Goal: Task Accomplishment & Management: Use online tool/utility

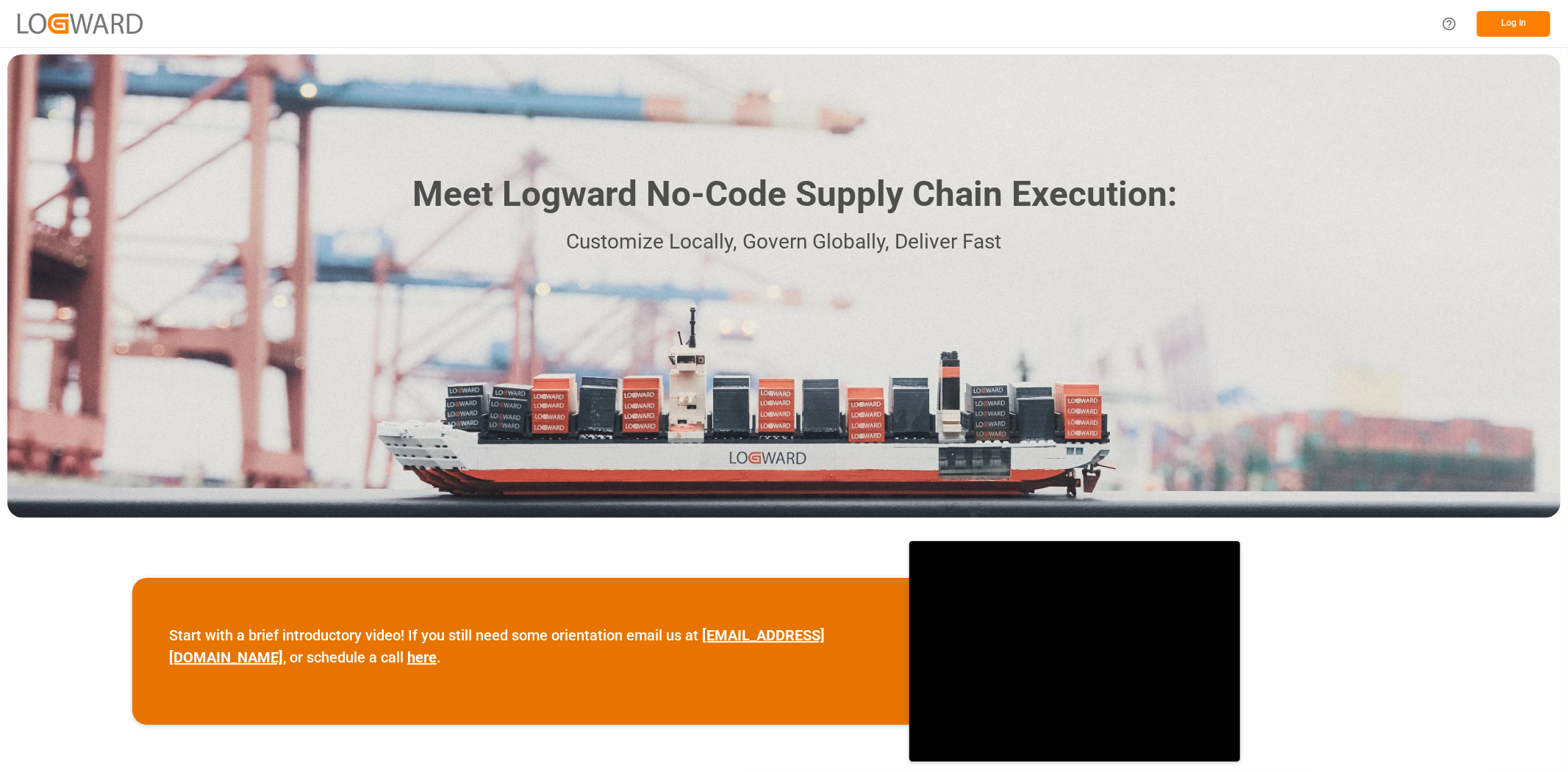
click at [1498, 19] on button "Log In" at bounding box center [1514, 24] width 74 height 26
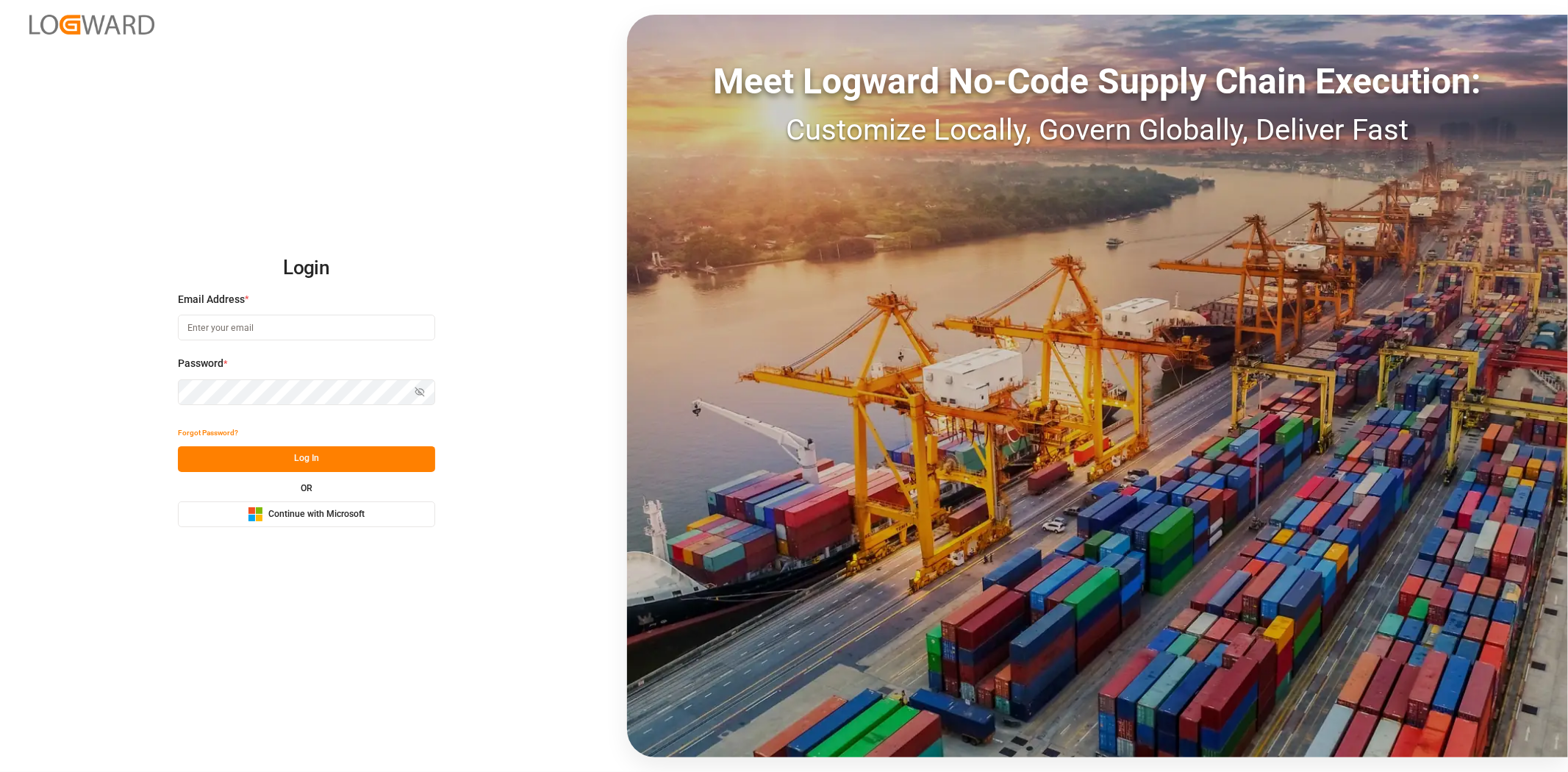
type input "[PERSON_NAME][EMAIL_ADDRESS][PERSON_NAME][DOMAIN_NAME]"
click at [317, 462] on button "Log In" at bounding box center [306, 459] width 257 height 26
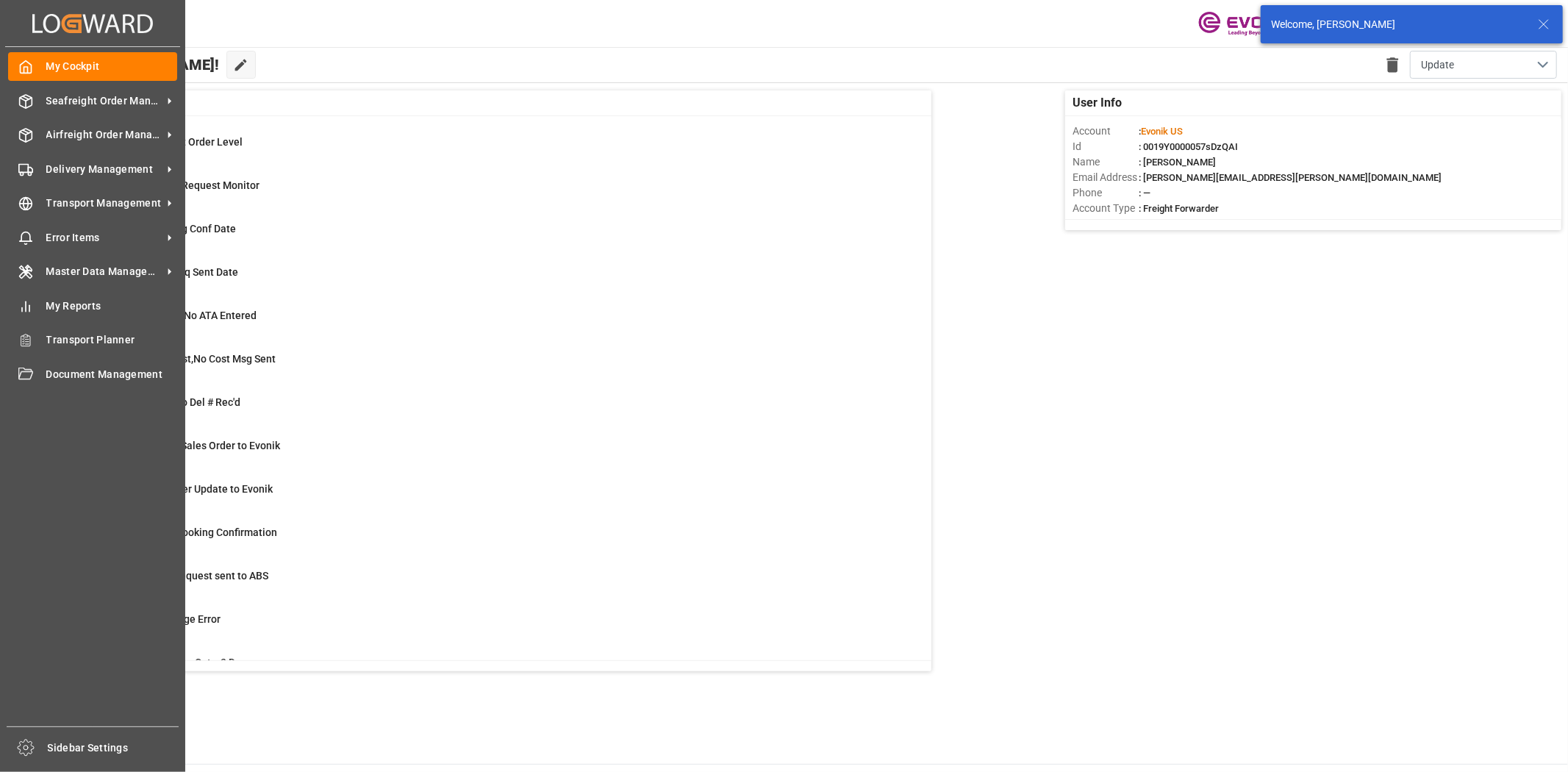
click at [22, 184] on div "My Cockpit My Cockpit Seafreight Order Management Seafreight Order Management A…" at bounding box center [92, 387] width 175 height 679
click at [32, 197] on icon at bounding box center [26, 204] width 15 height 15
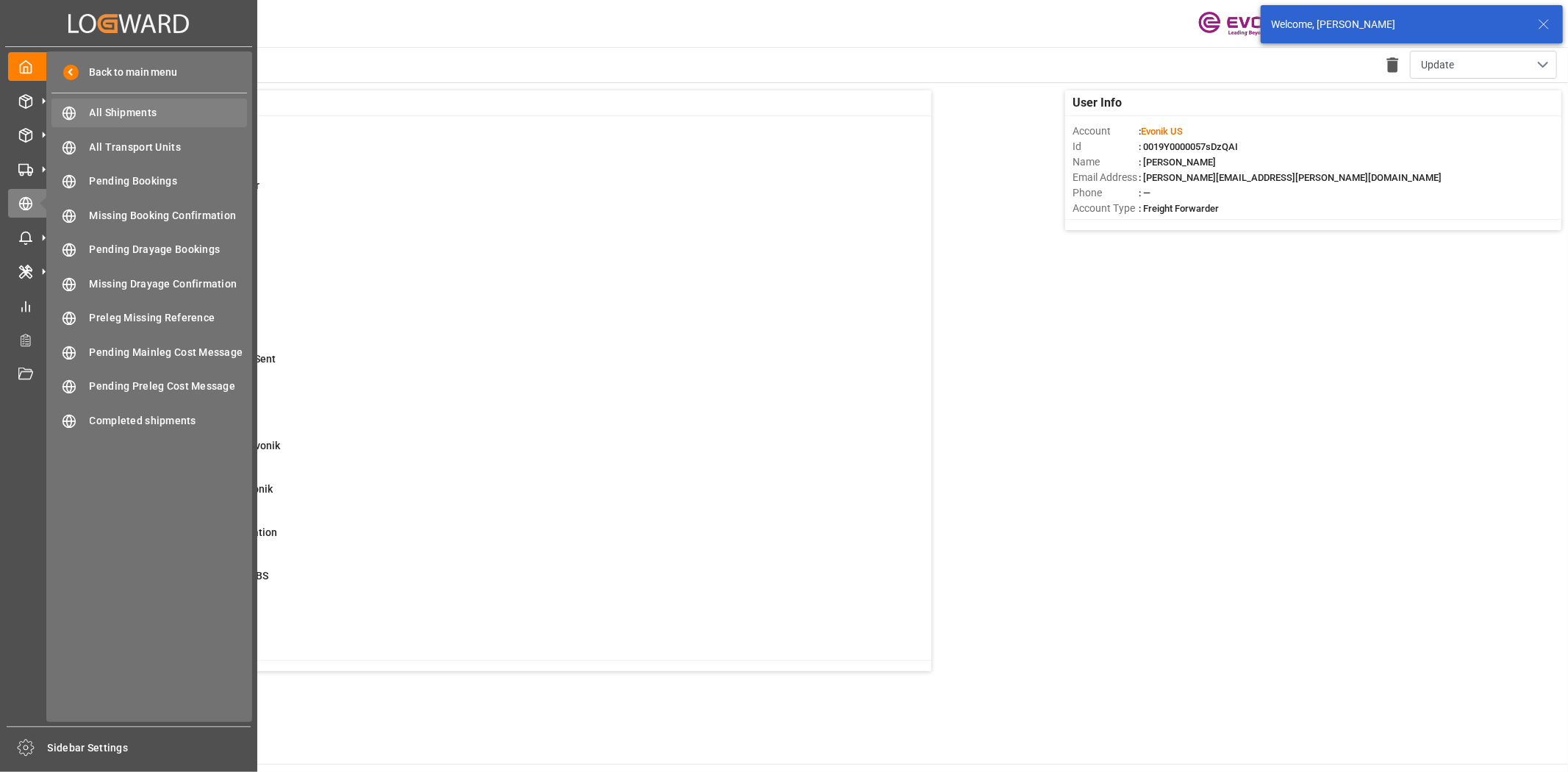
click at [114, 106] on span "All Shipments" at bounding box center [168, 113] width 158 height 15
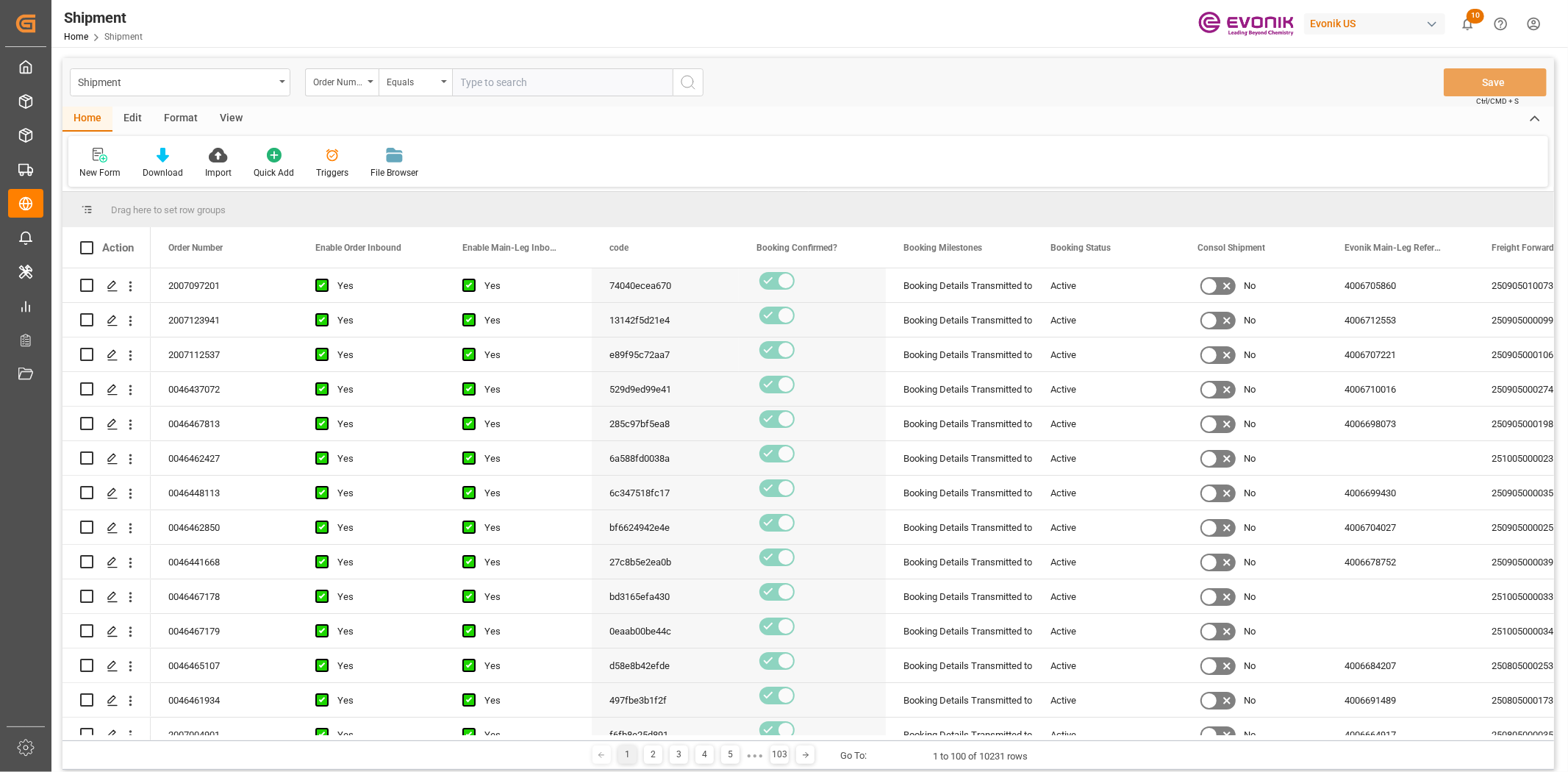
click at [183, 108] on div "Format" at bounding box center [181, 119] width 56 height 25
click at [95, 160] on icon at bounding box center [101, 155] width 13 height 15
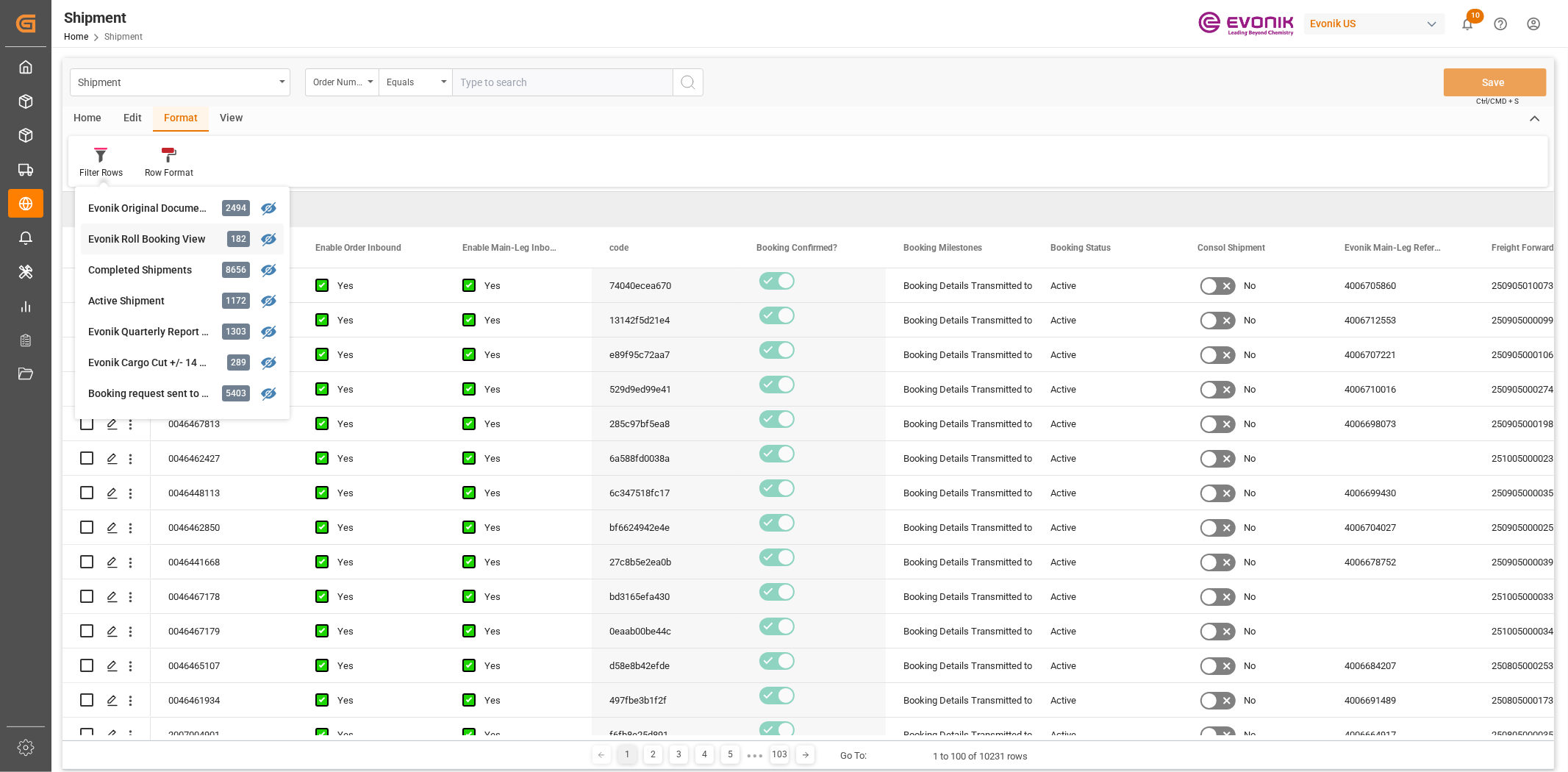
click at [157, 231] on div "Shipment Order Number Equals Save Ctrl/CMD + S Home Edit Format View Filter Row…" at bounding box center [809, 413] width 1492 height 712
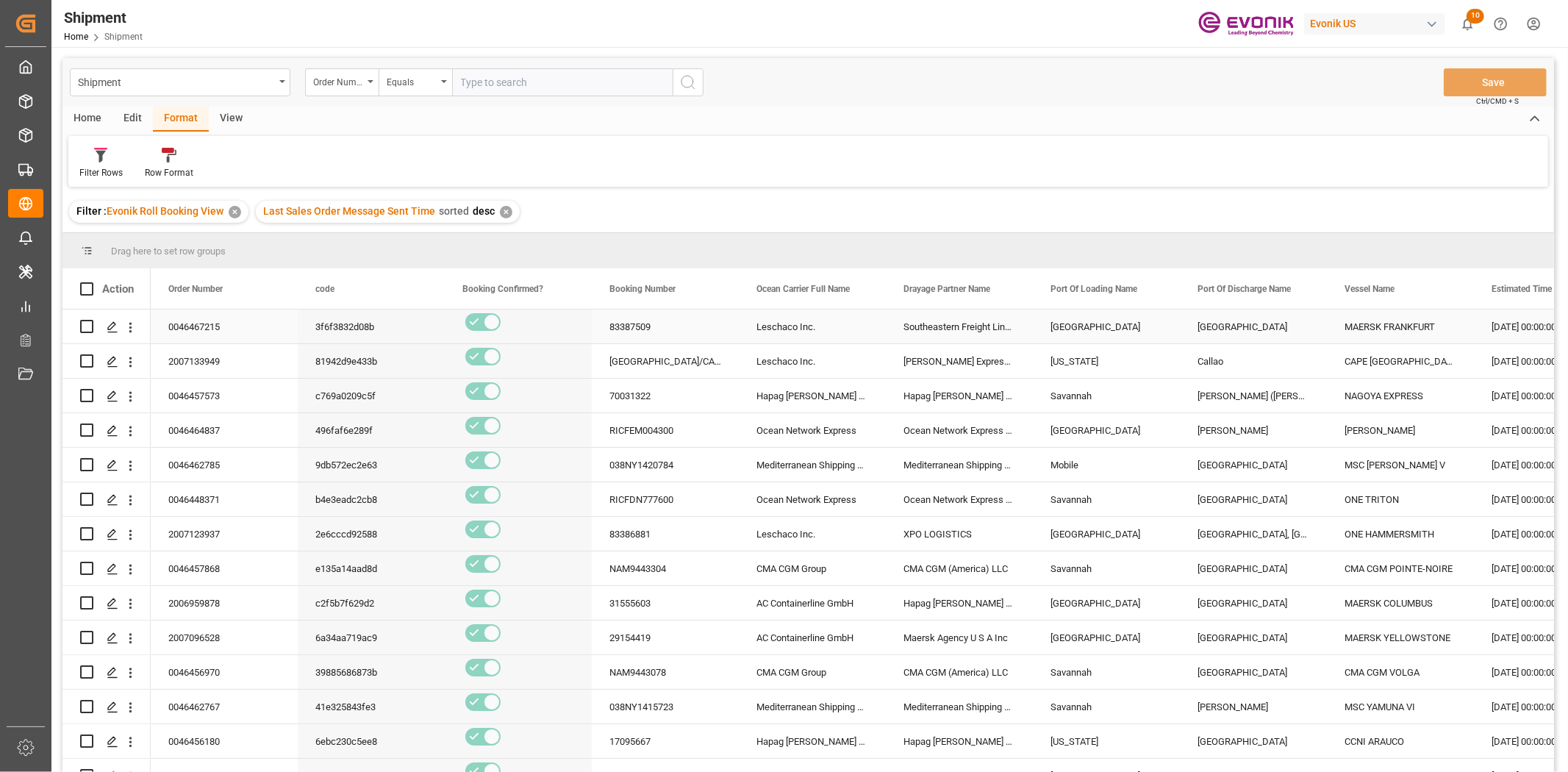
click at [1402, 325] on div "MAERSK FRANKFURT" at bounding box center [1401, 326] width 148 height 34
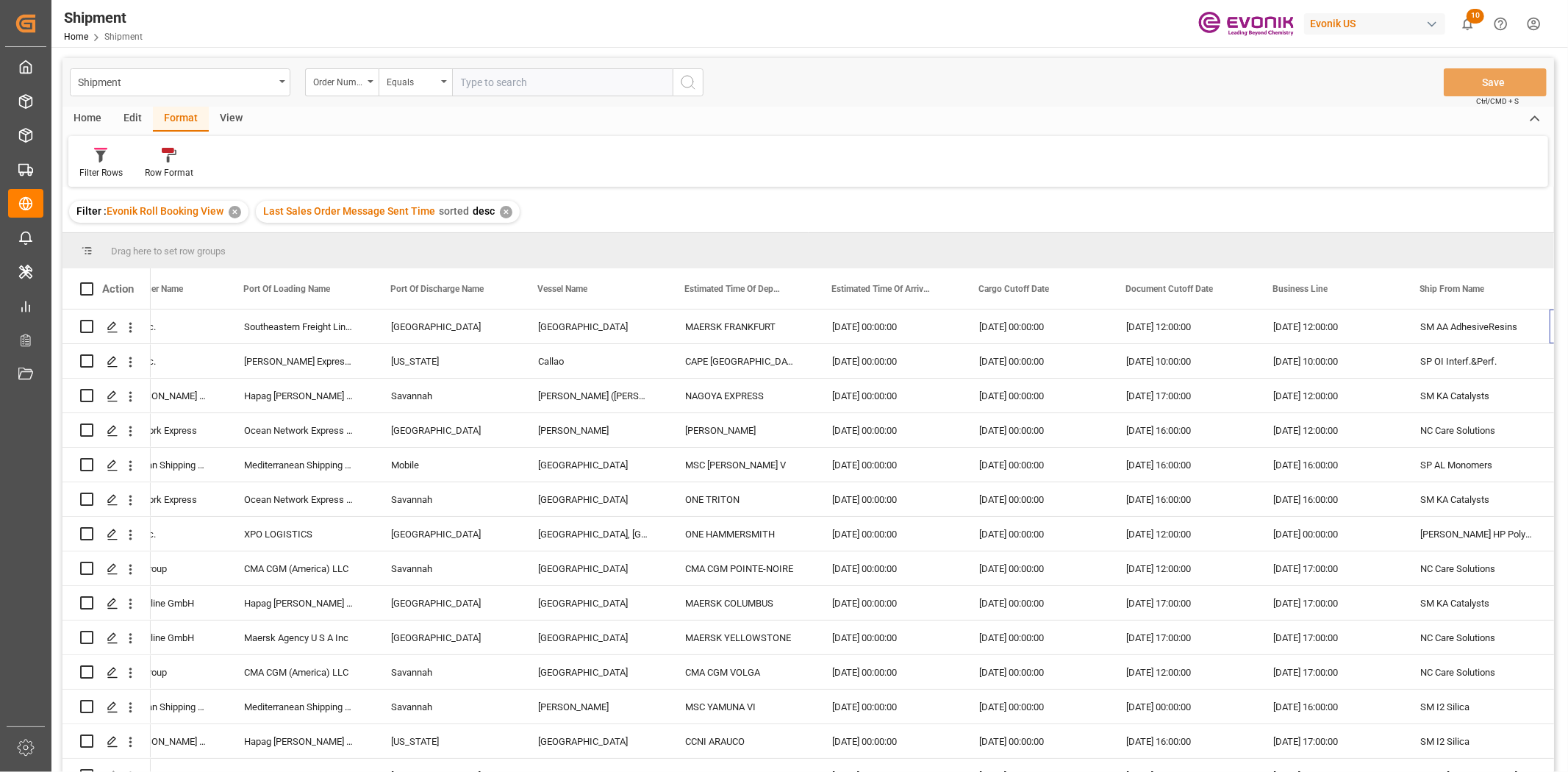
scroll to position [0, 807]
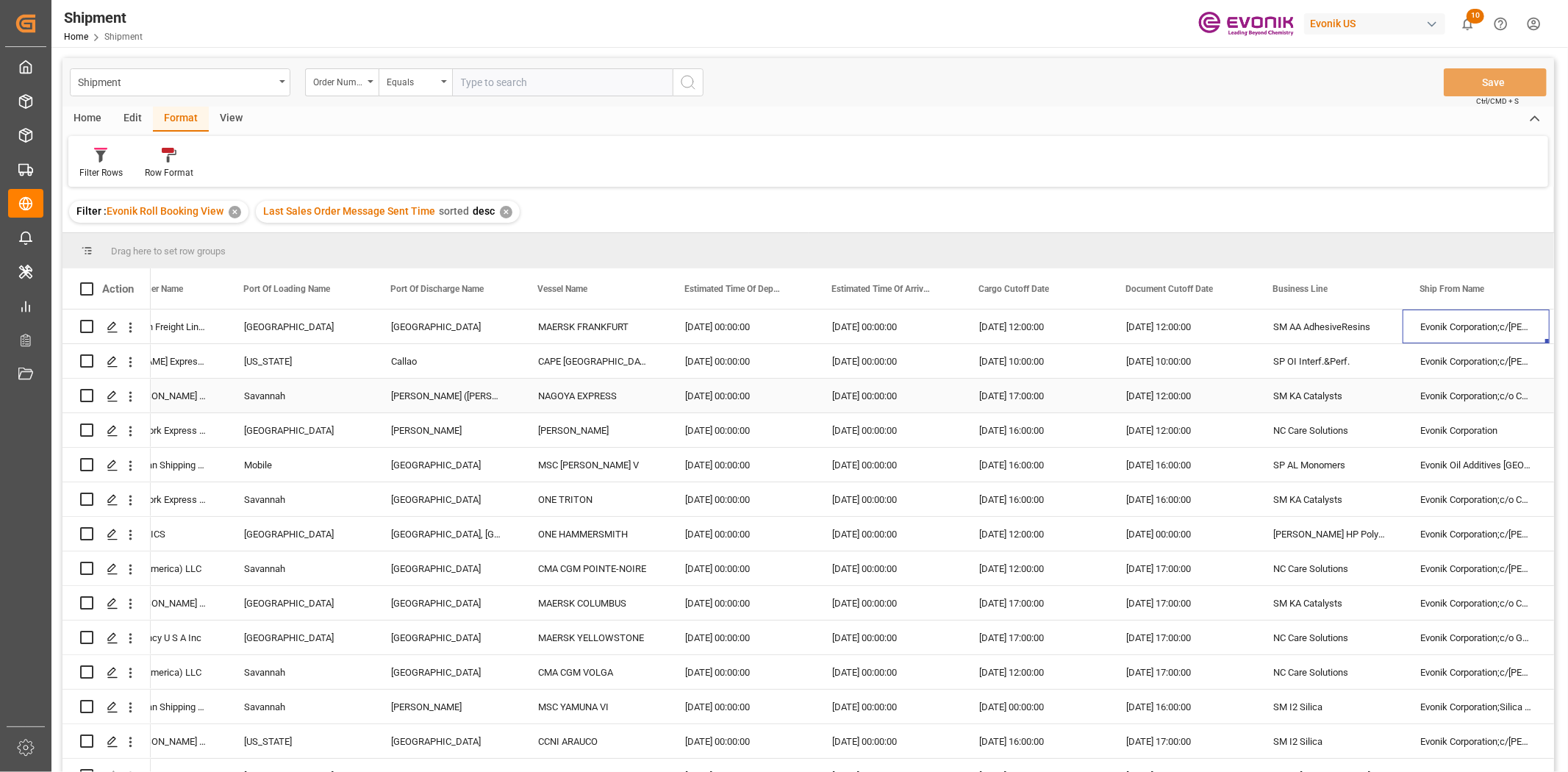
click at [1343, 378] on div "SM KA Catalysts" at bounding box center [1330, 395] width 148 height 34
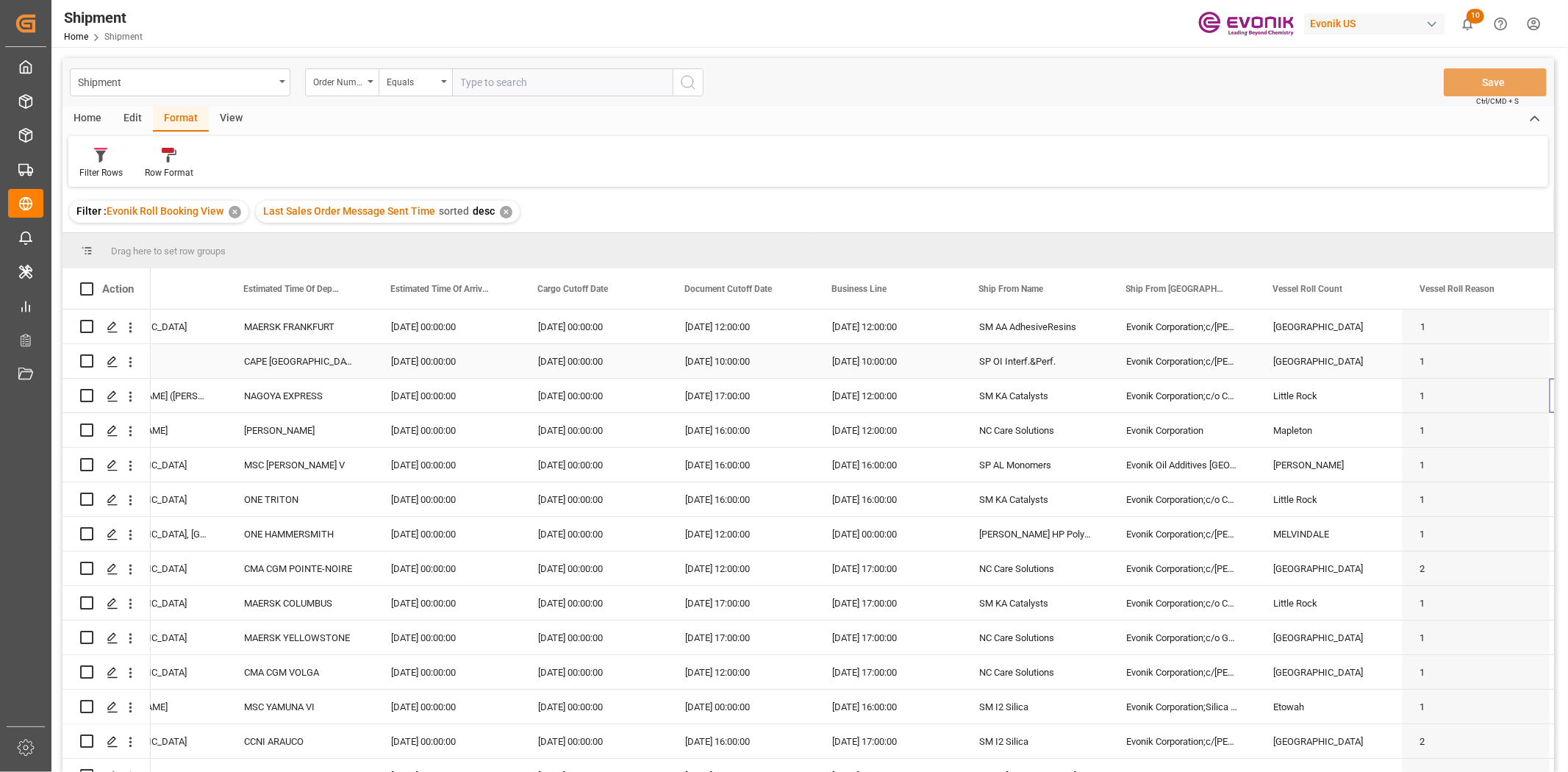
scroll to position [0, 1247]
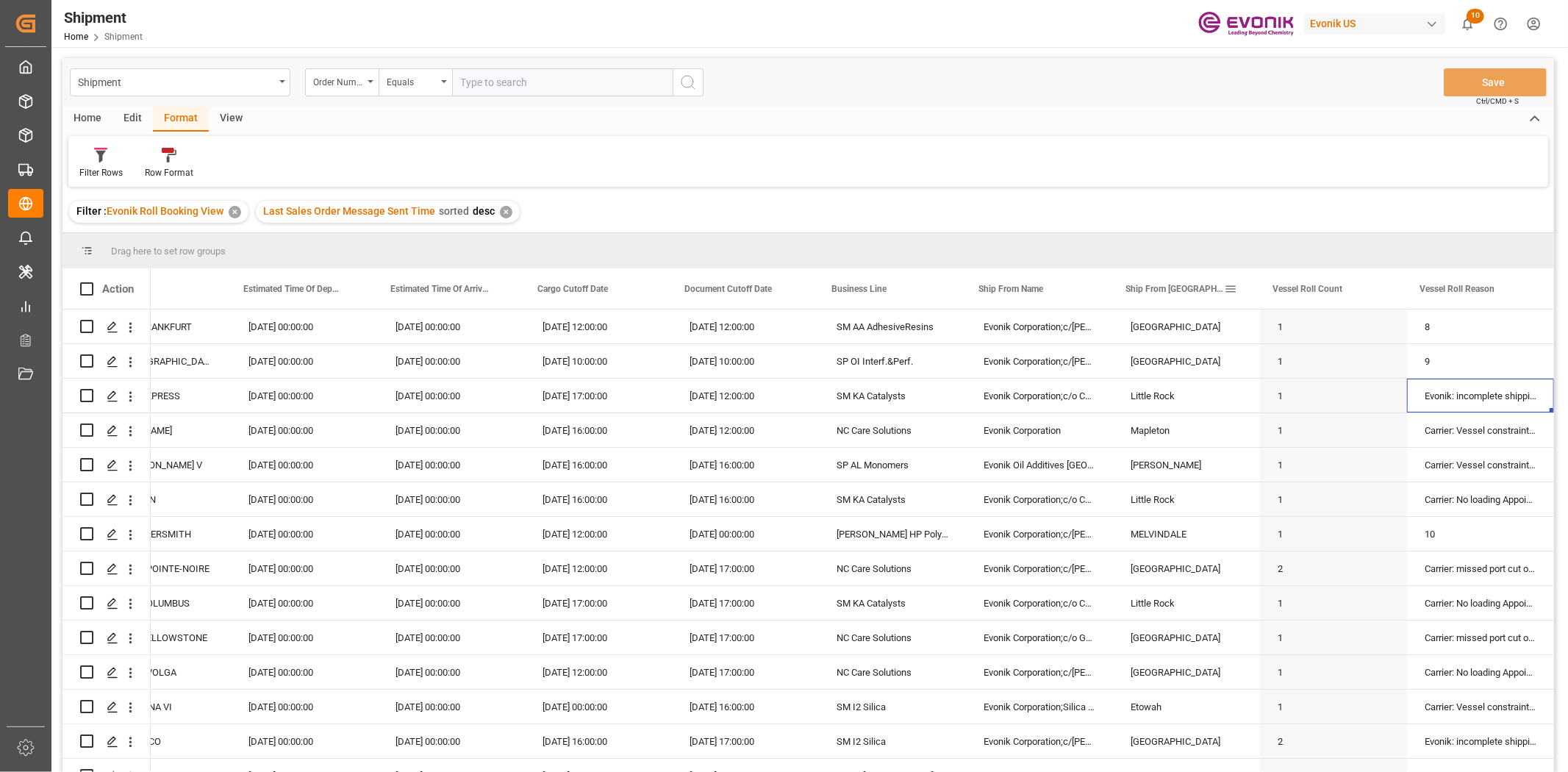
click at [1228, 286] on span at bounding box center [1231, 290] width 13 height 13
click at [1370, 284] on span "columns" at bounding box center [1361, 292] width 58 height 26
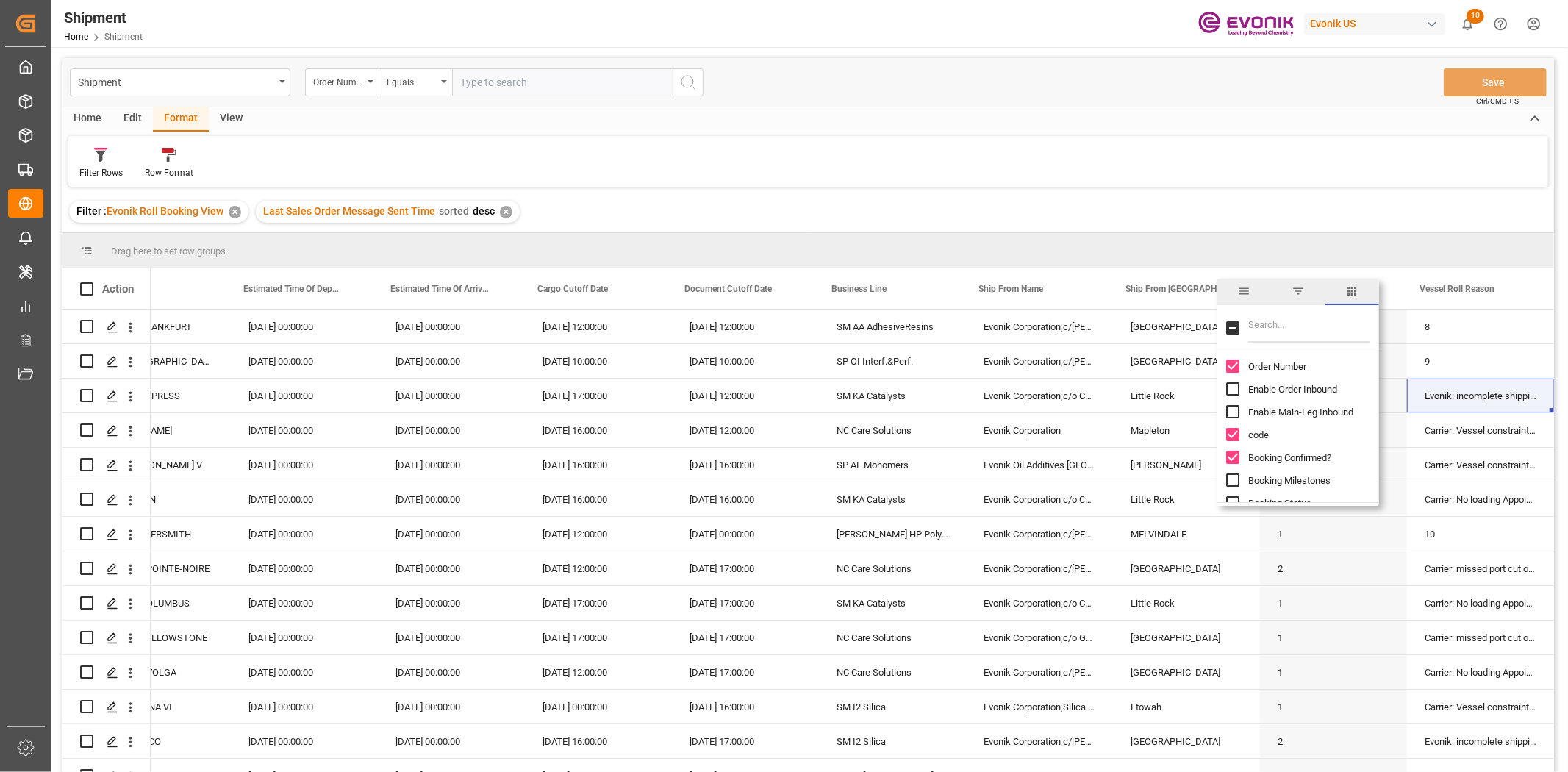
click at [1256, 329] on input "Filter Columns Input" at bounding box center [1309, 327] width 122 height 29
type input "[PERSON_NAME]"
click at [1234, 364] on input "Last Sales Order Message Sent Time column toggle visibility (hidden)" at bounding box center [1233, 366] width 13 height 13
checkbox input "true"
checkbox input "false"
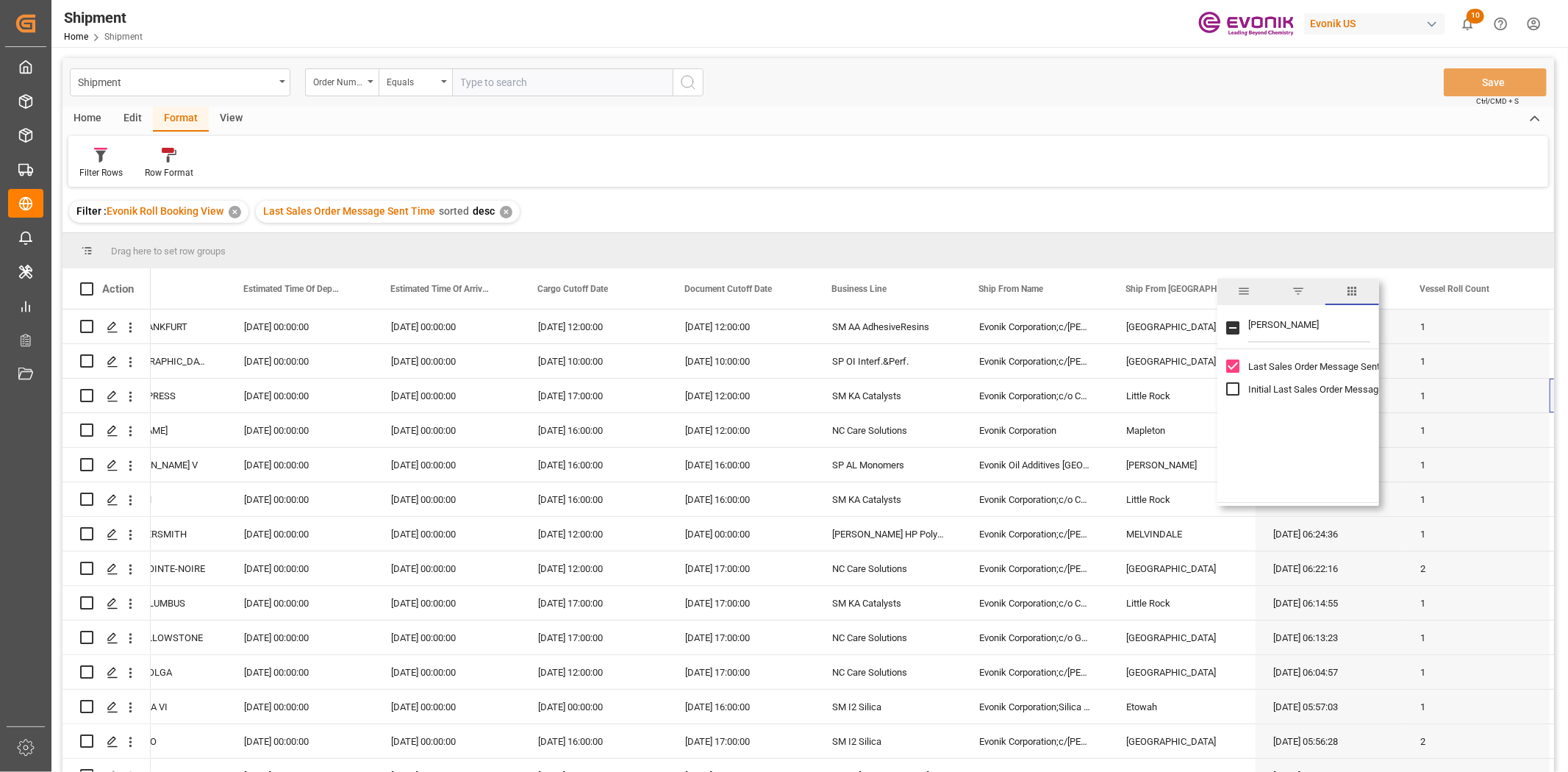
click at [1013, 167] on div "Filter Rows Row Format" at bounding box center [808, 162] width 1480 height 51
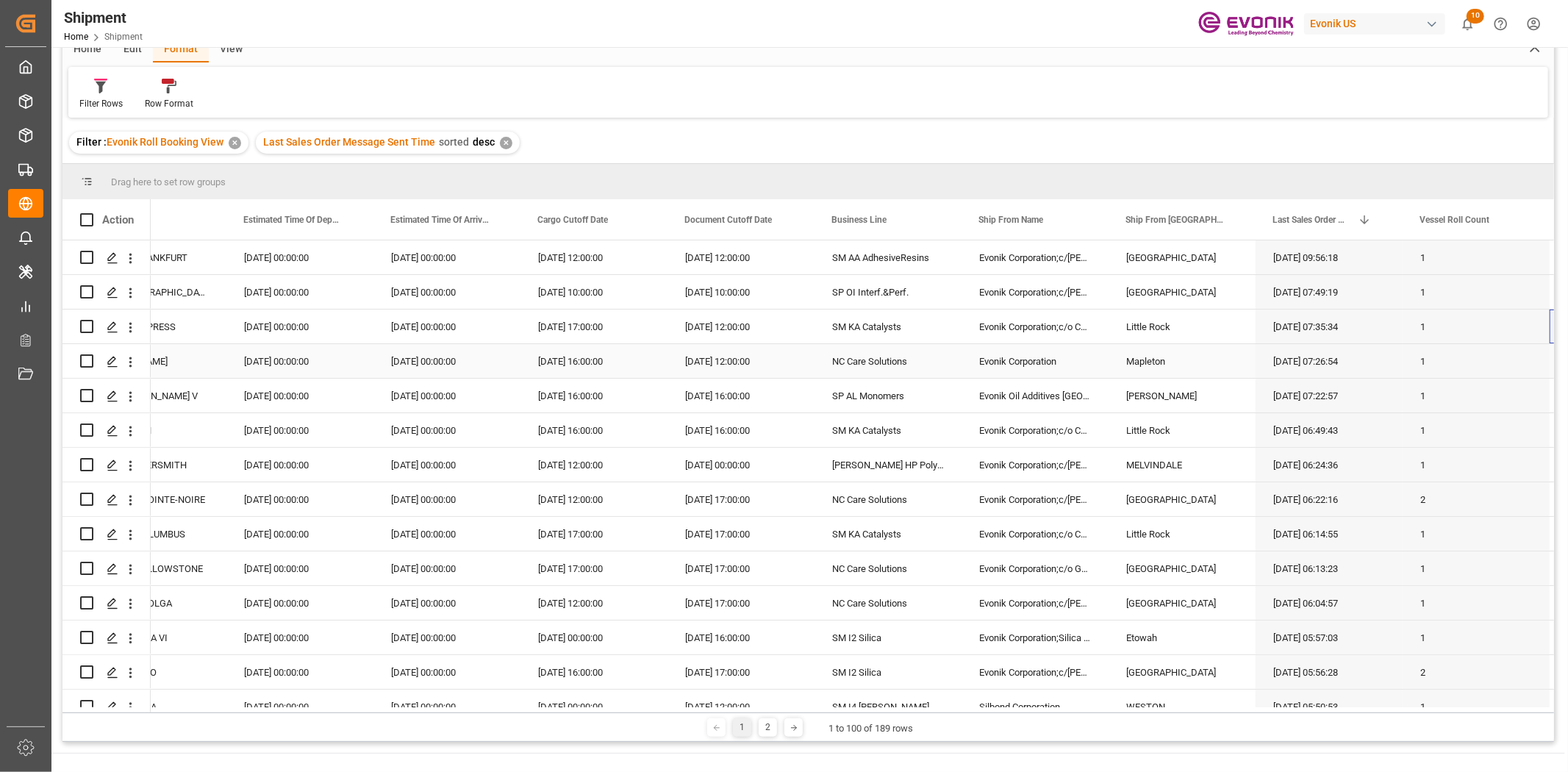
scroll to position [0, 0]
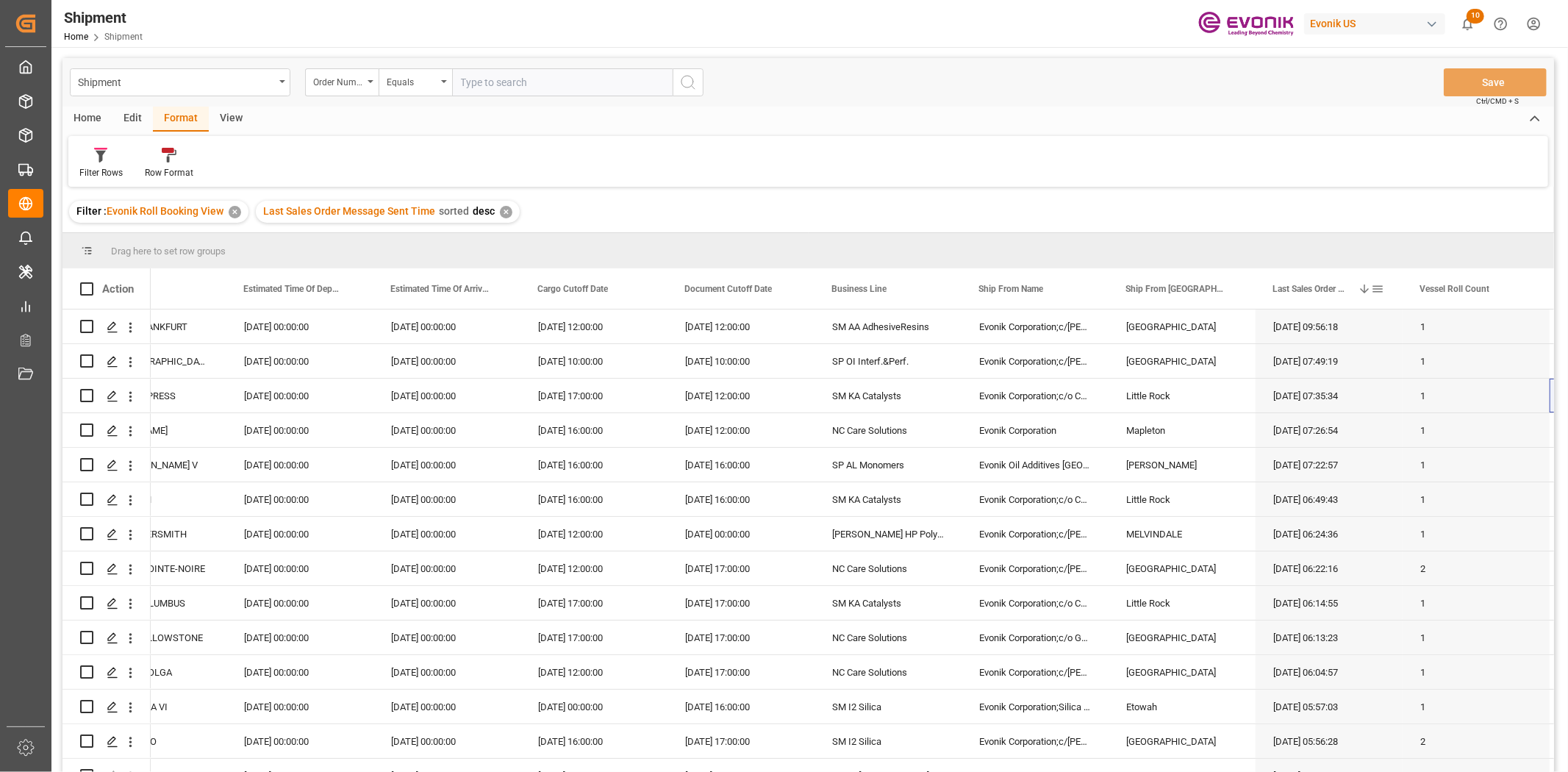
click at [1380, 285] on span at bounding box center [1378, 290] width 13 height 13
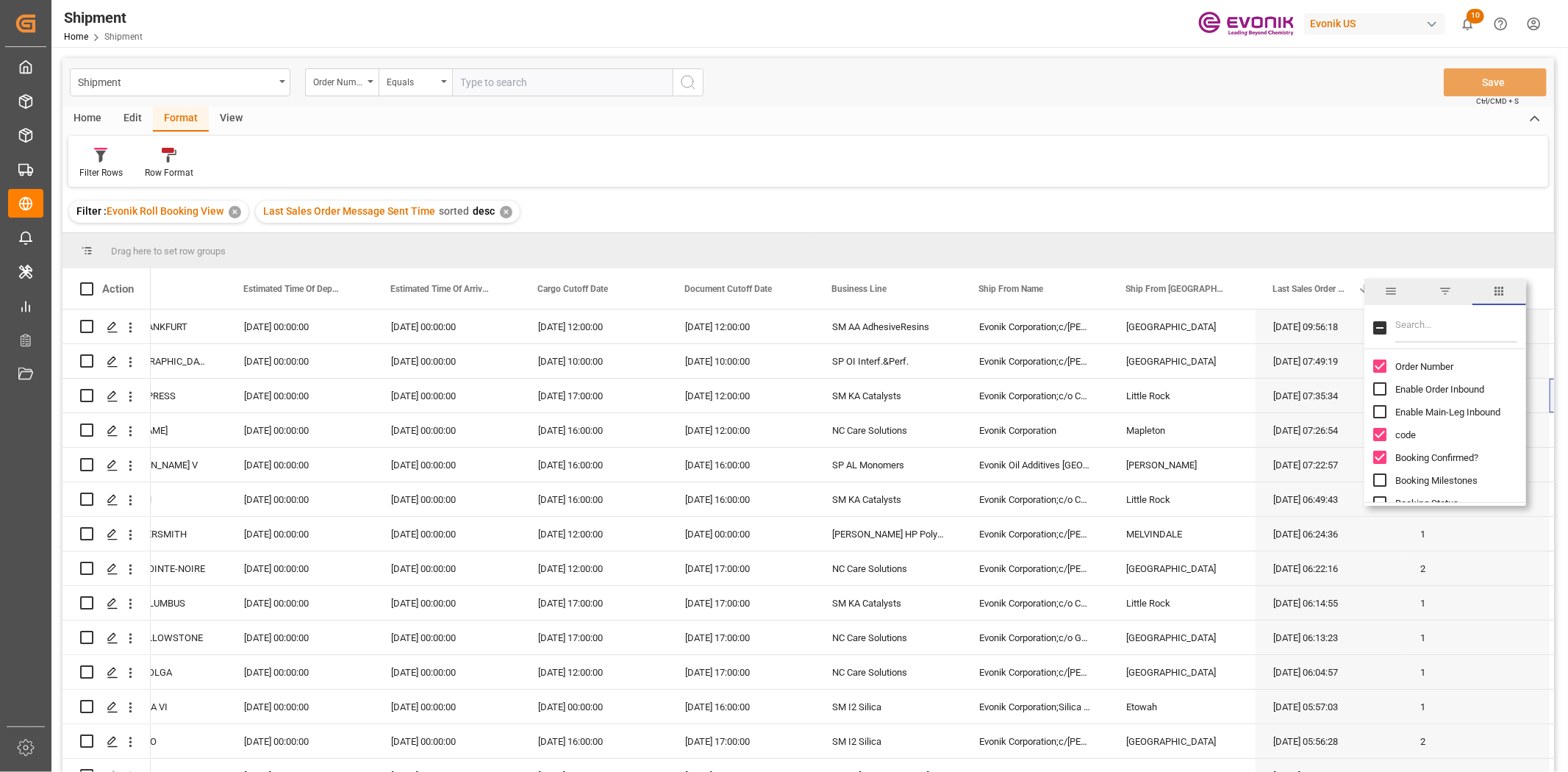
click at [1437, 285] on span "filter" at bounding box center [1445, 292] width 54 height 26
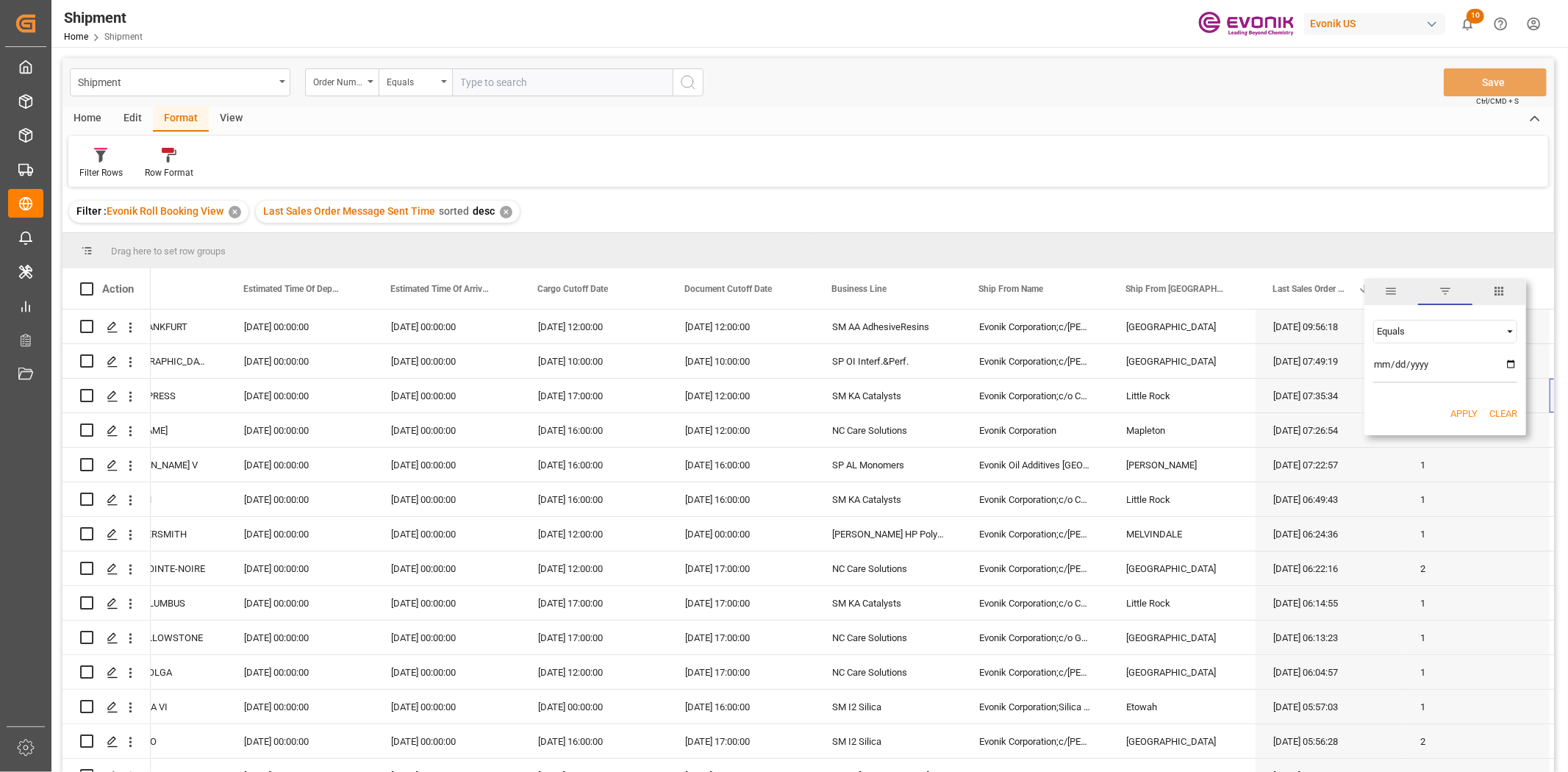
click at [1512, 334] on span "Filtering operator" at bounding box center [1510, 332] width 13 height 13
click at [1402, 409] on div "Greater than" at bounding box center [1445, 402] width 144 height 24
click at [1513, 365] on input "date" at bounding box center [1445, 368] width 144 height 29
type input "[DATE]"
click at [1469, 412] on button "Apply" at bounding box center [1464, 414] width 27 height 15
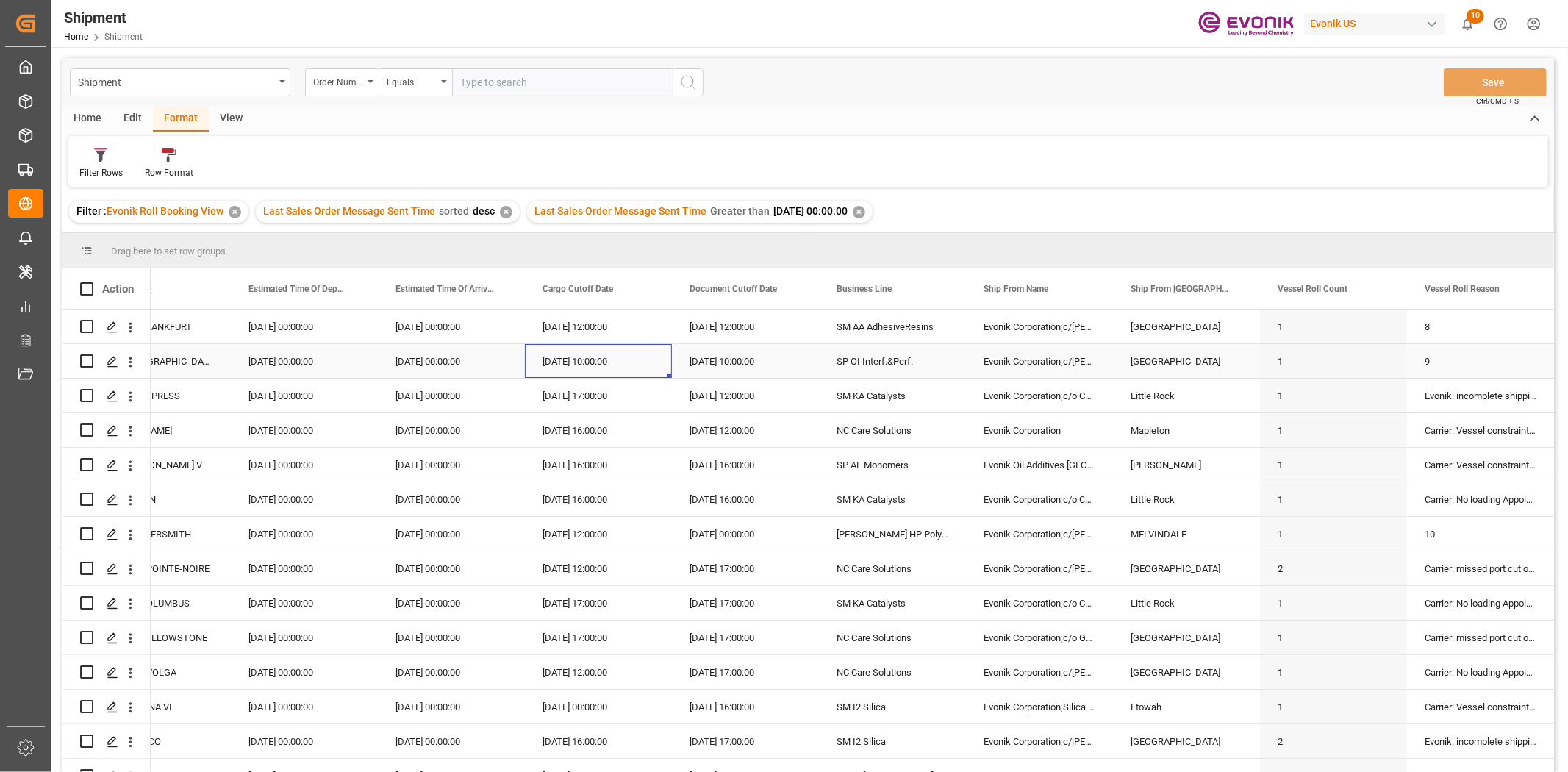
click at [570, 366] on div "[DATE] 10:00:00" at bounding box center [599, 361] width 148 height 34
